Goal: Information Seeking & Learning: Learn about a topic

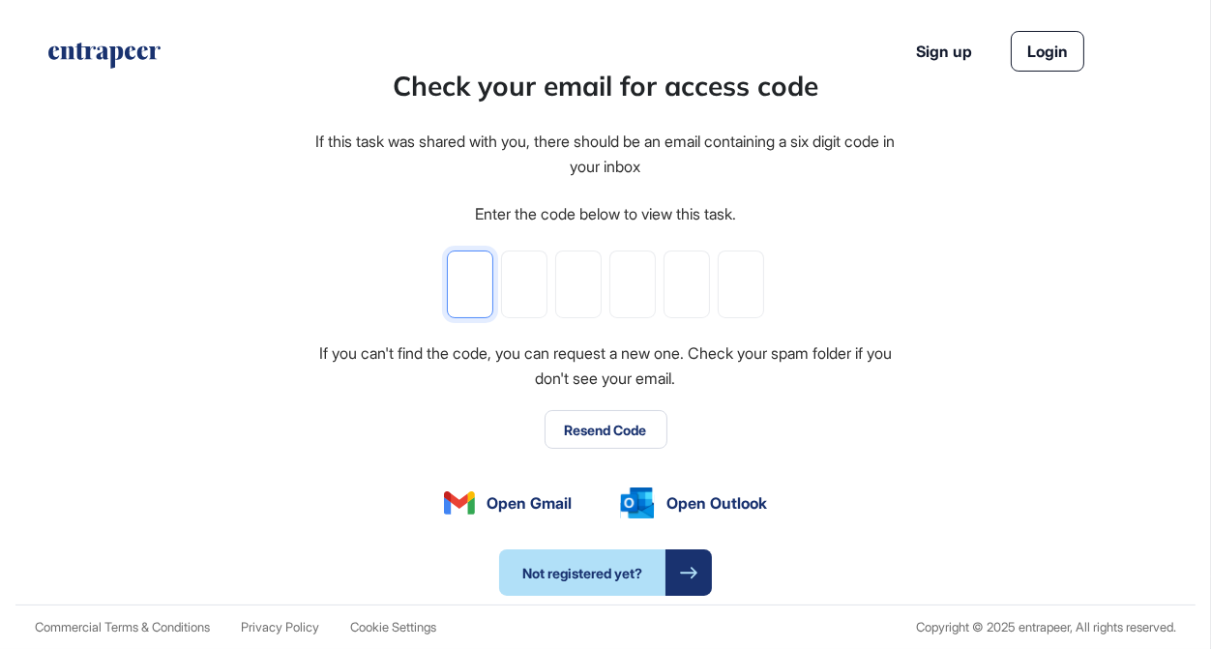
type input "*"
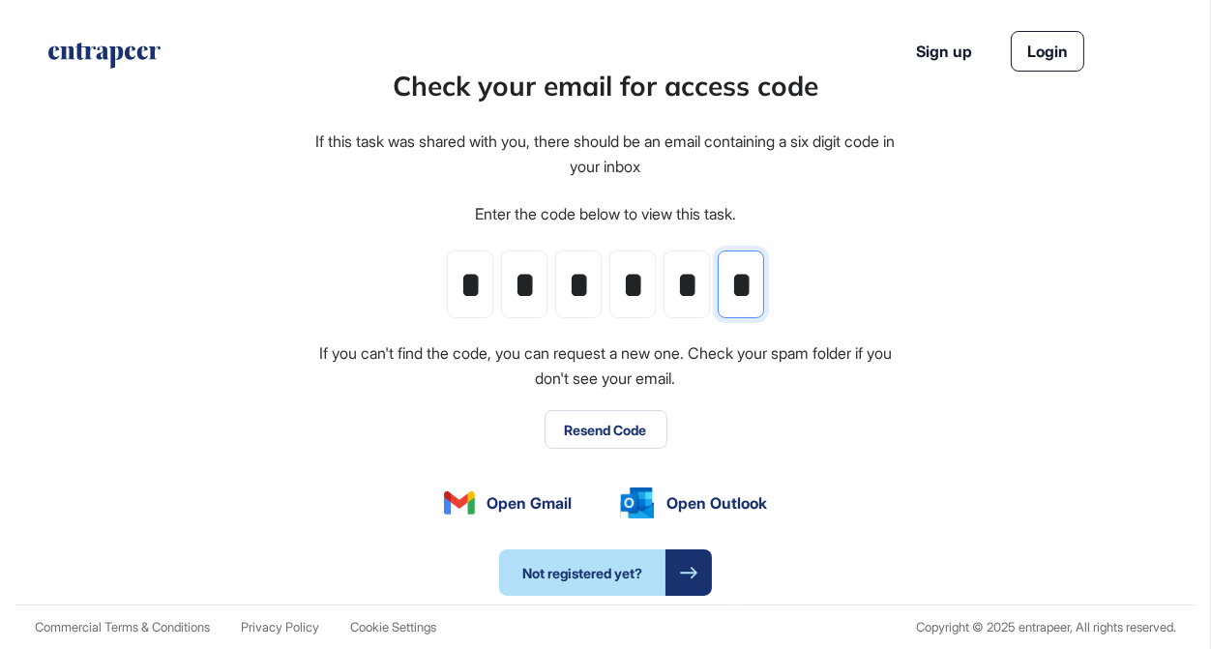
scroll to position [0, 1]
type input "*"
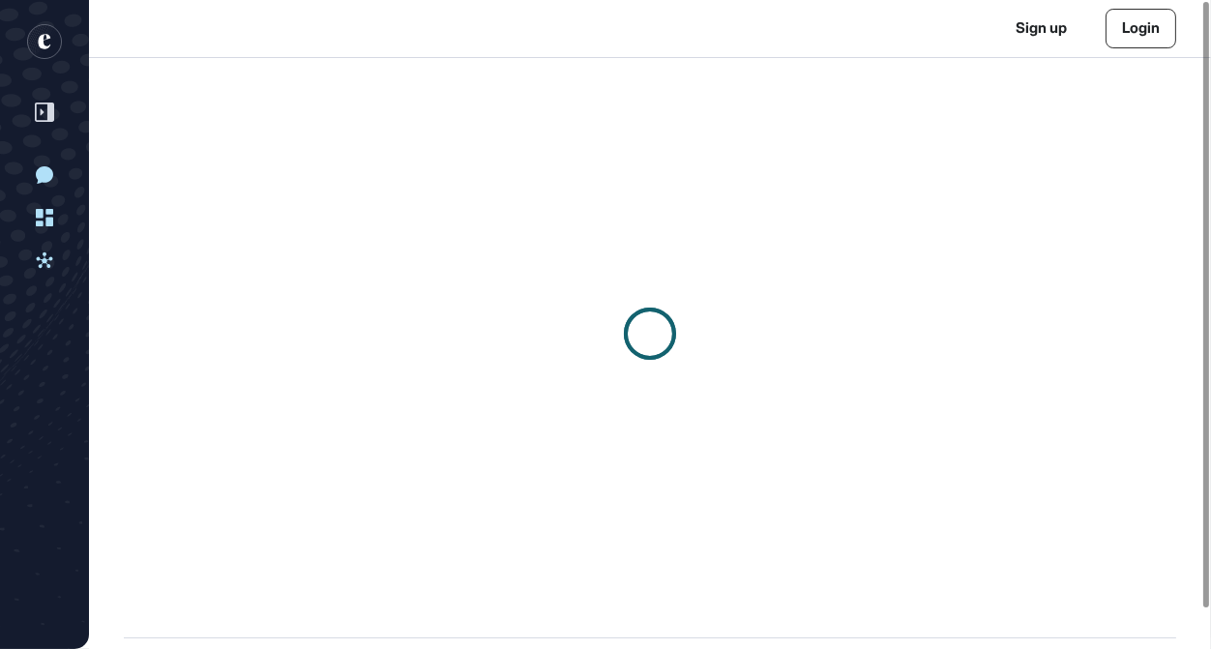
scroll to position [1, 1]
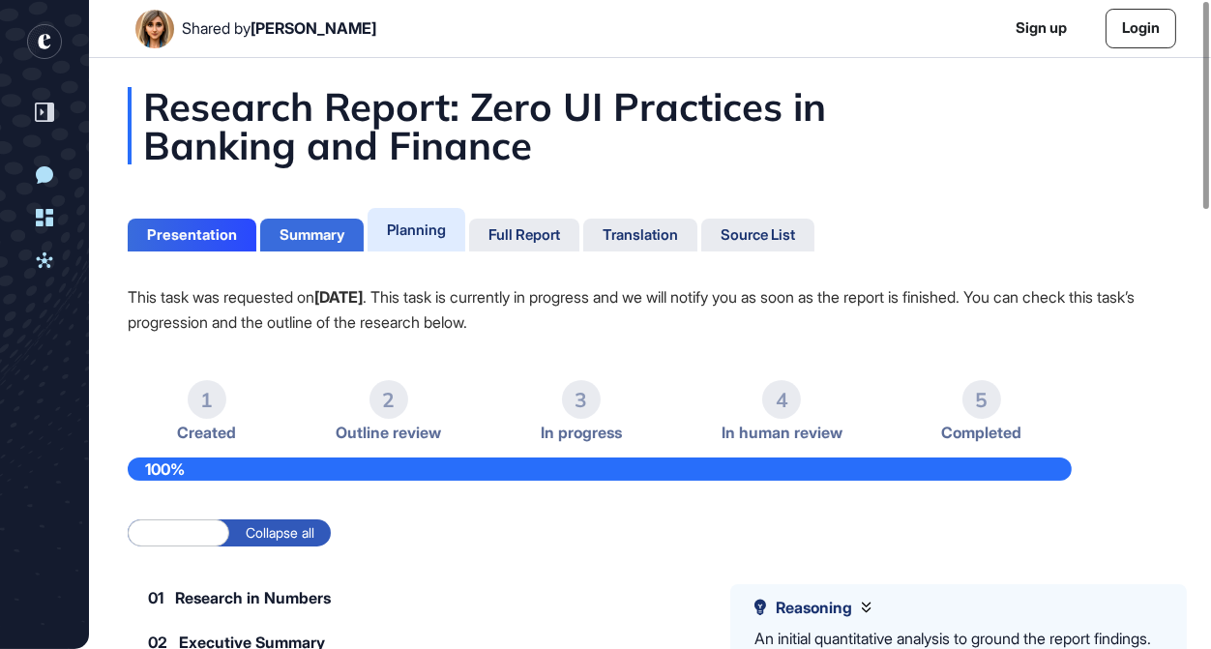
click at [331, 235] on div "Summary" at bounding box center [312, 234] width 65 height 17
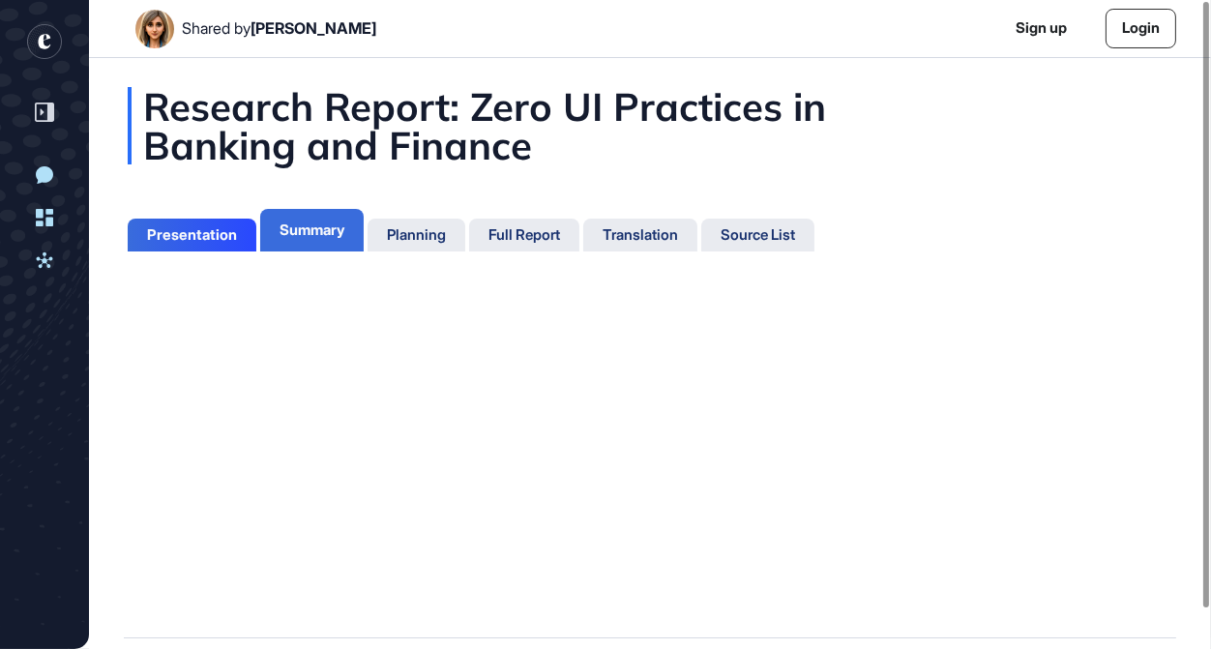
scroll to position [551, 5]
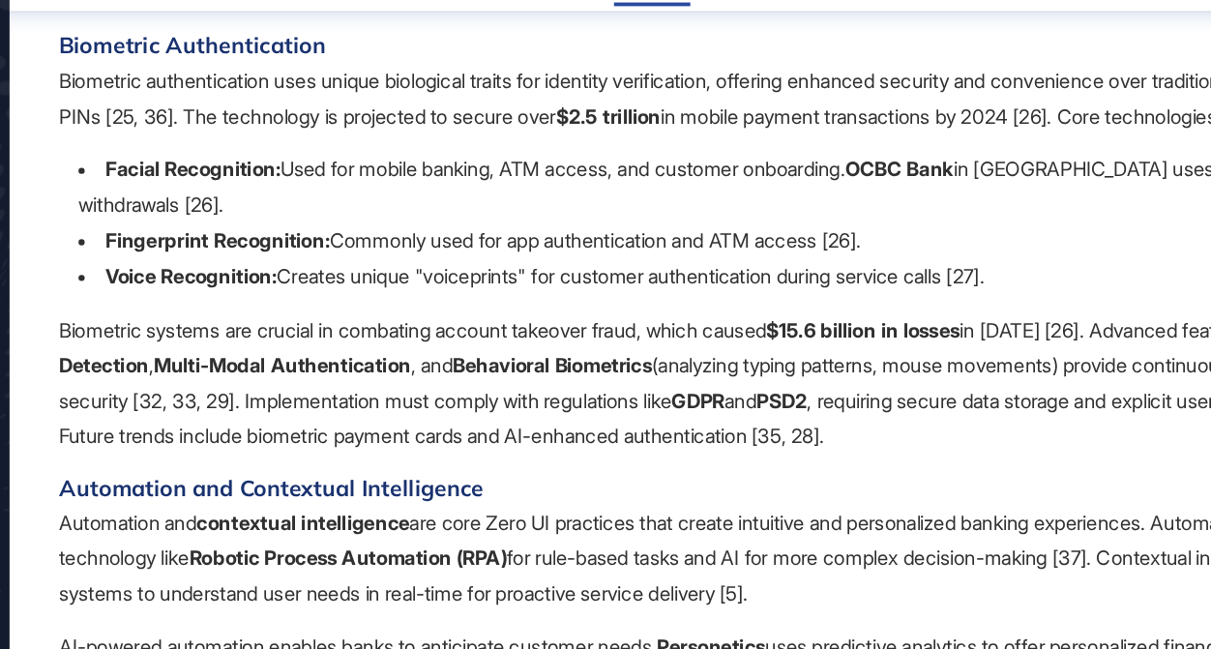
scroll to position [1265, 0]
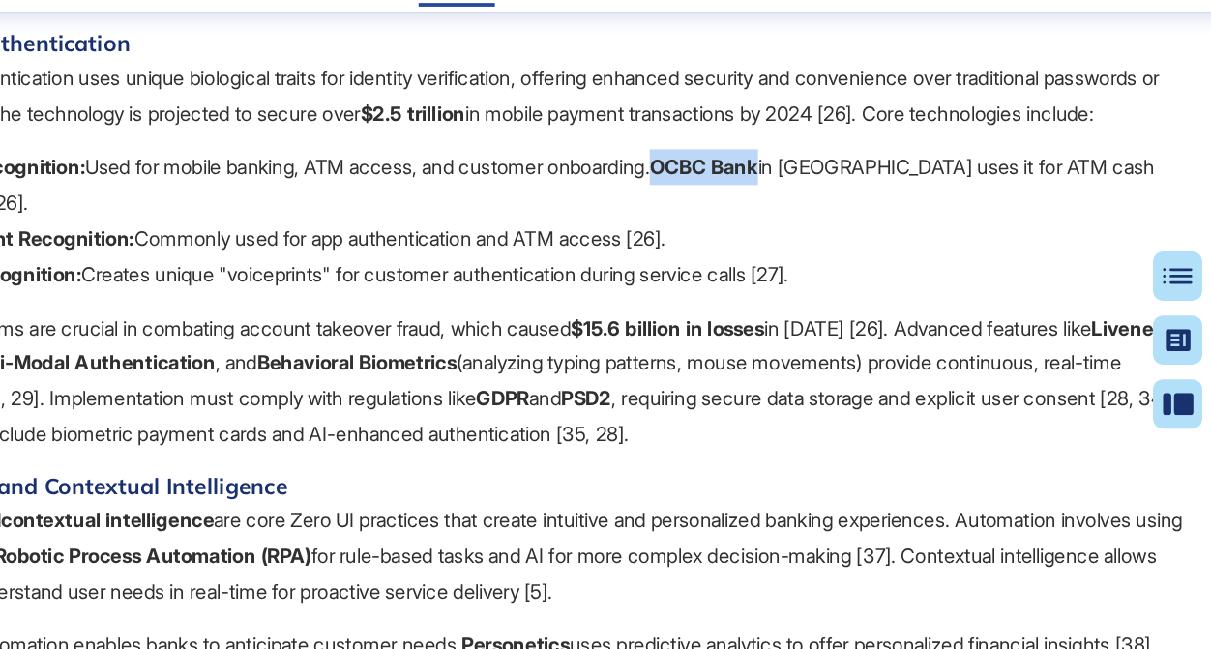
drag, startPoint x: 793, startPoint y: 298, endPoint x: 875, endPoint y: 298, distance: 81.3
click at [831, 198] on b "OCBC Bank" at bounding box center [788, 188] width 85 height 19
copy b "OCBC Bank"
click at [854, 231] on li "Facial Recognition: Used for mobile banking, ATM access, and customer onboardin…" at bounding box center [657, 203] width 1029 height 56
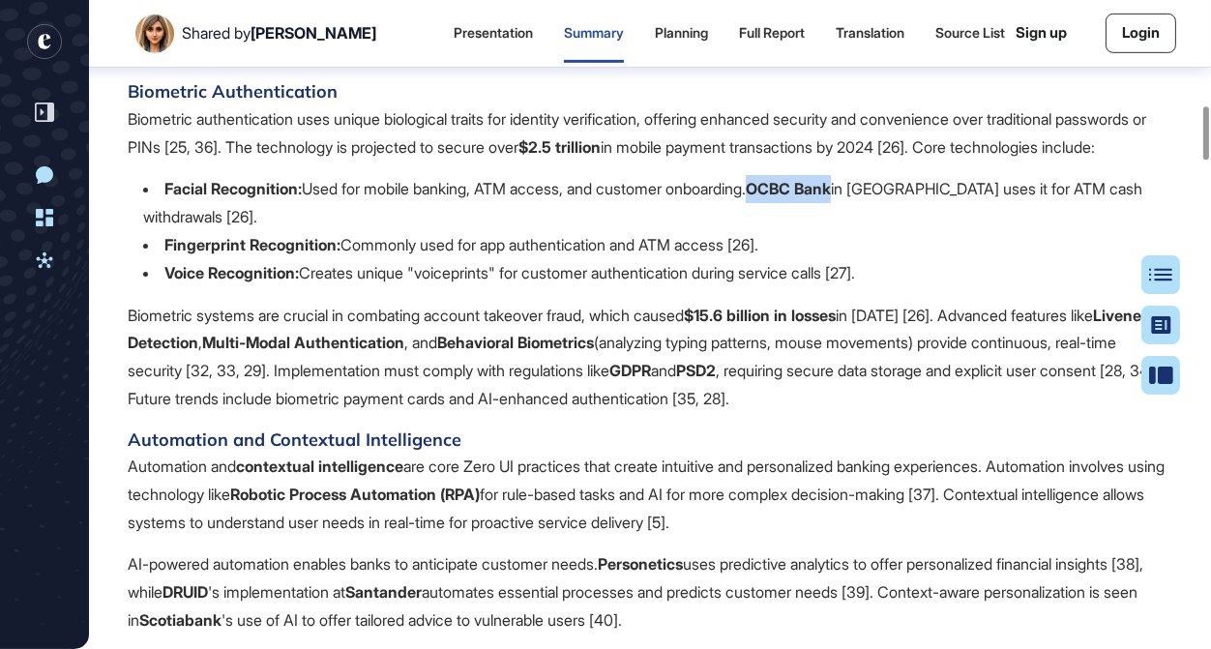
drag, startPoint x: 788, startPoint y: 298, endPoint x: 874, endPoint y: 308, distance: 85.7
click at [874, 231] on li "Facial Recognition: Used for mobile banking, ATM access, and customer onboardin…" at bounding box center [657, 203] width 1029 height 56
copy b "OCBC Bank"
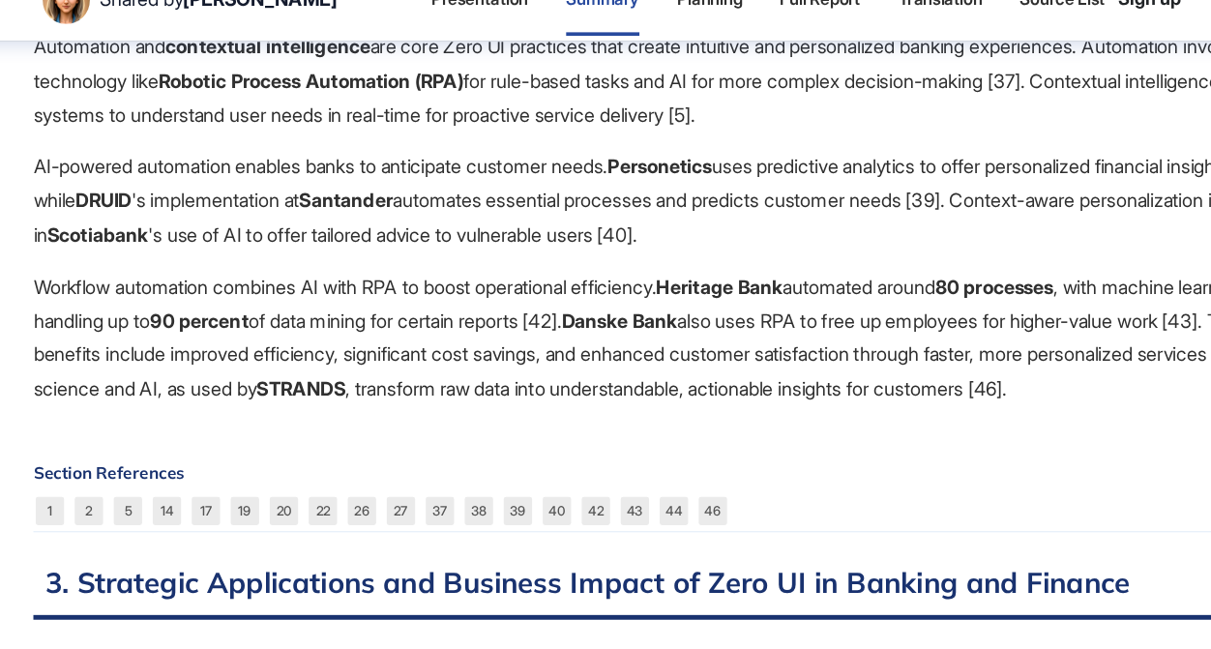
scroll to position [1661, 0]
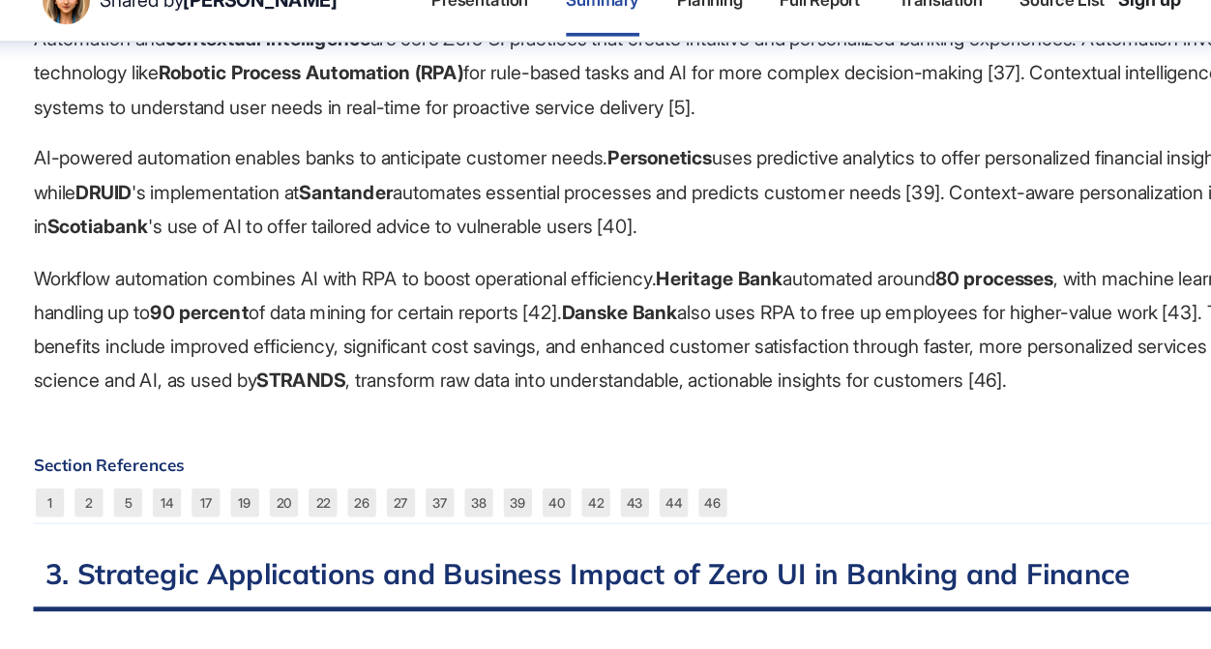
scroll to position [1668, 0]
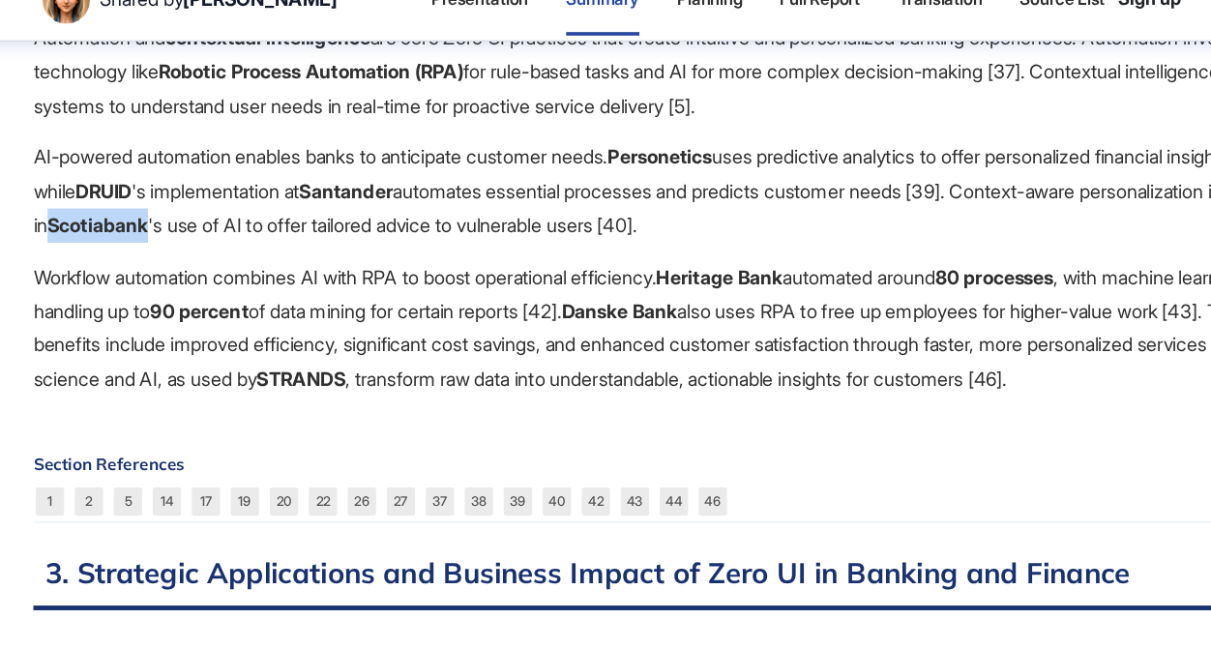
drag, startPoint x: 318, startPoint y: 326, endPoint x: 399, endPoint y: 335, distance: 80.8
click at [222, 227] on b "Scotiabank" at bounding box center [180, 217] width 82 height 19
copy b "Scotiabank"
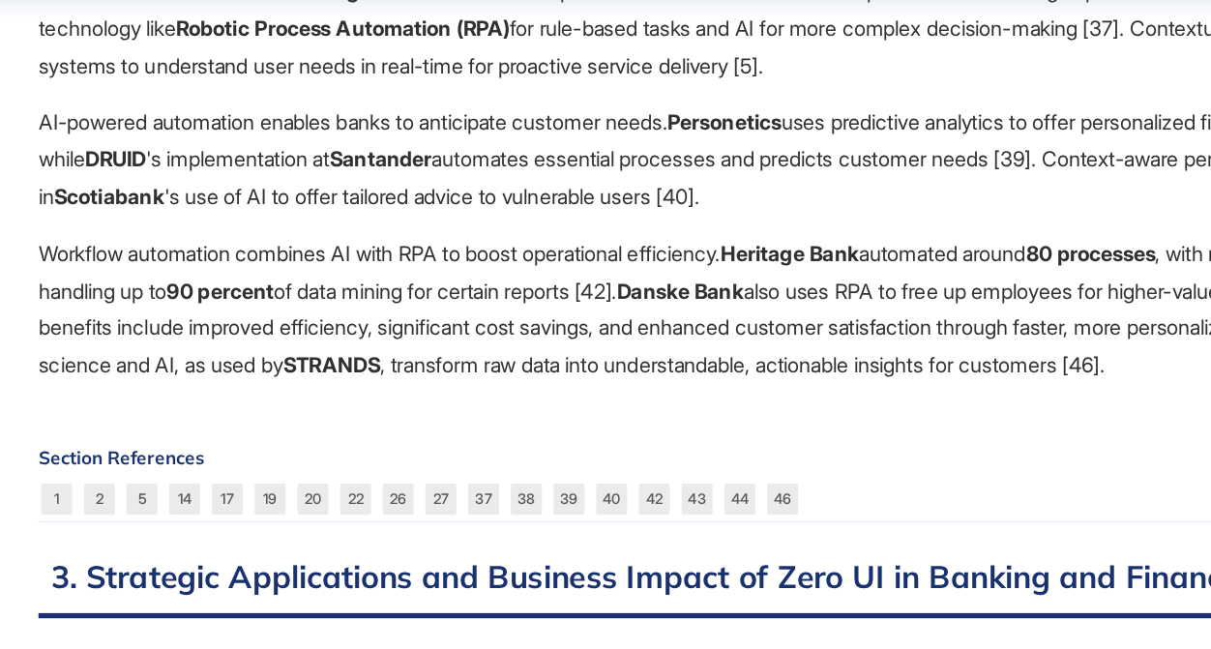
click at [379, 231] on p "AI-powered automation enables banks to anticipate customer needs. Personetics u…" at bounding box center [650, 189] width 1045 height 83
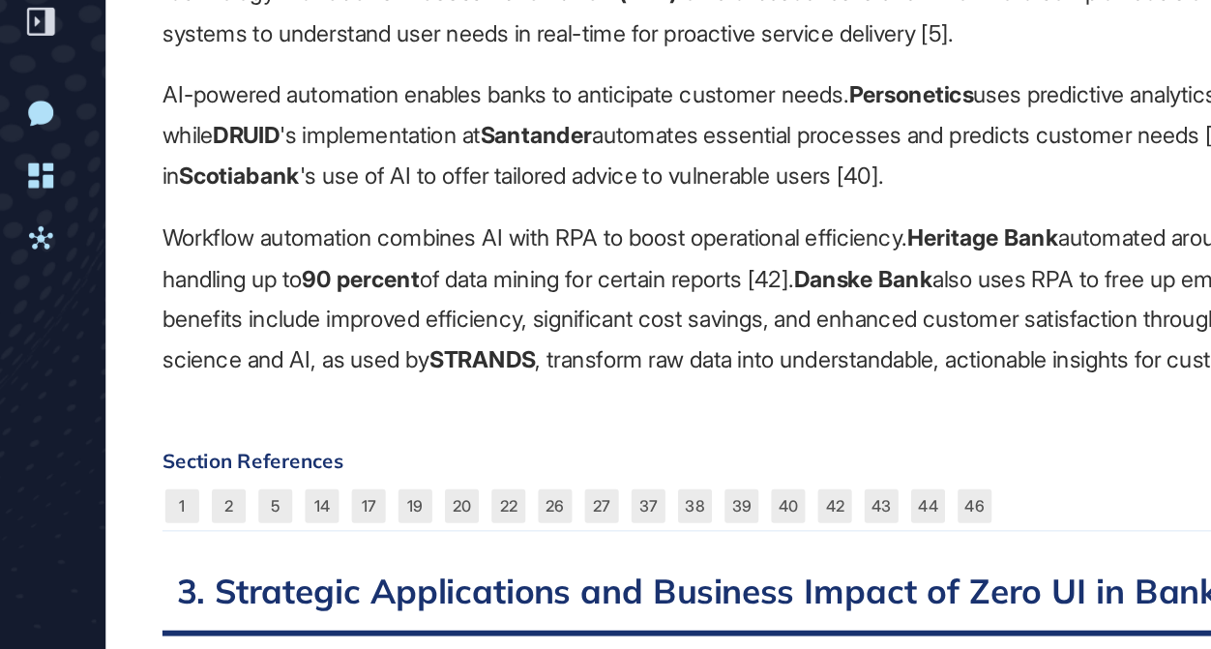
scroll to position [1724, 0]
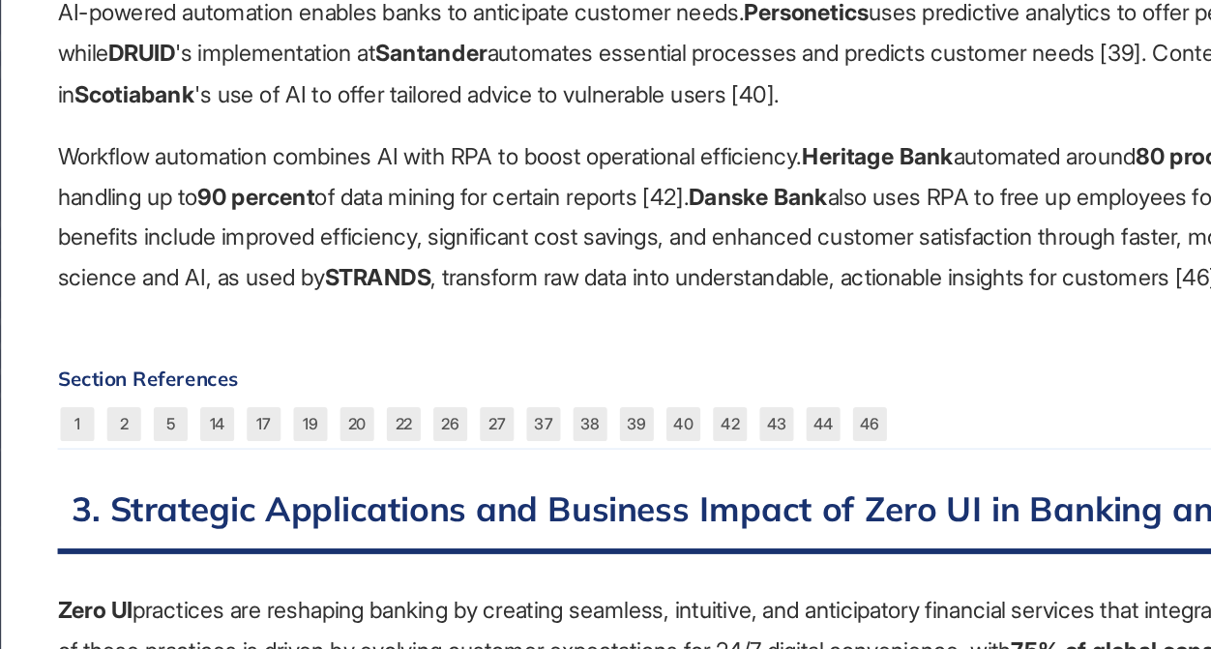
drag, startPoint x: 311, startPoint y: 274, endPoint x: 397, endPoint y: 259, distance: 87.3
click at [397, 175] on p "AI-powered automation enables banks to anticipate customer needs. Personetics u…" at bounding box center [650, 133] width 1045 height 83
copy p "Scotiabank"
click at [420, 175] on p "AI-powered automation enables banks to anticipate customer needs. Personetics u…" at bounding box center [650, 133] width 1045 height 83
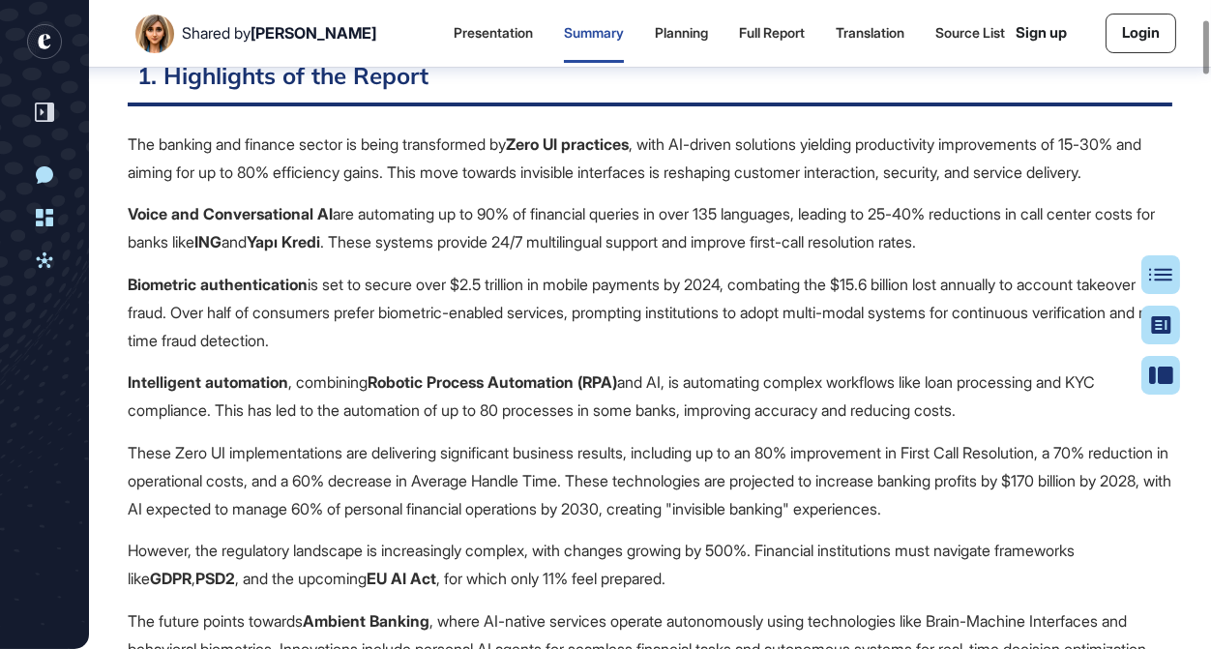
scroll to position [0, 0]
